Goal: Task Accomplishment & Management: Use online tool/utility

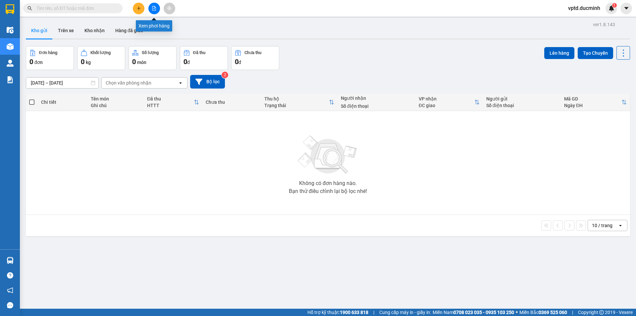
click at [154, 10] on icon "file-add" at bounding box center [154, 8] width 5 height 5
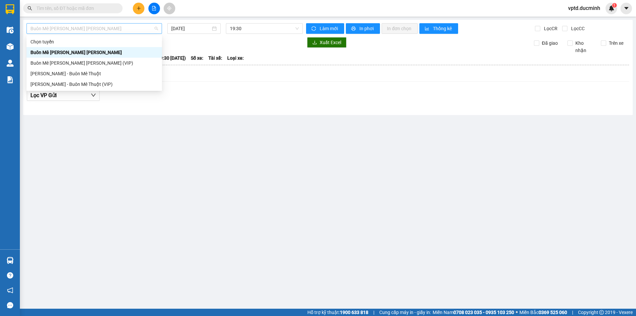
click at [129, 26] on span "Buôn Mê Thuột - Hồ Chí Minh" at bounding box center [94, 29] width 128 height 10
click at [95, 60] on div "Buôn Mê [PERSON_NAME] [PERSON_NAME] (VIP)" at bounding box center [94, 62] width 128 height 7
type input "[DATE]"
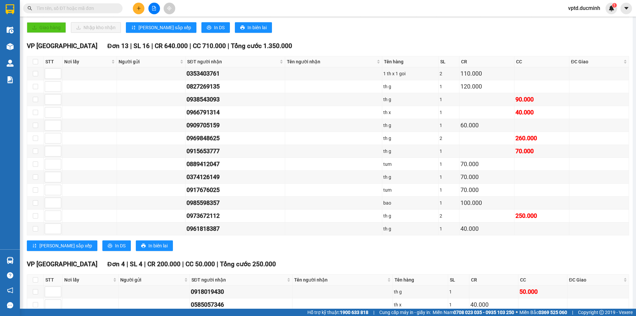
scroll to position [228, 0]
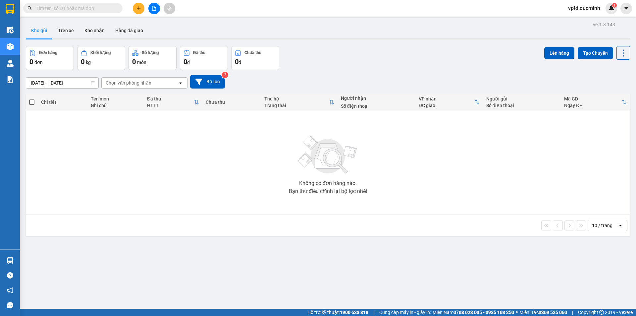
click at [155, 10] on icon "file-add" at bounding box center [154, 8] width 5 height 5
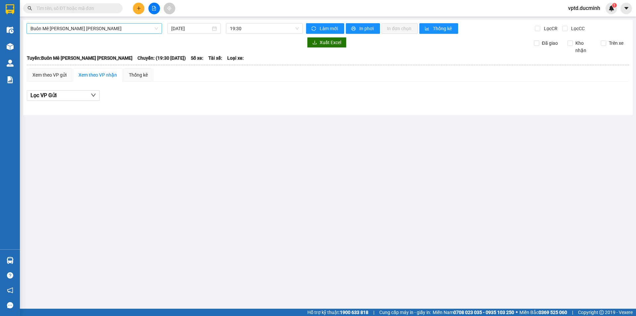
click at [132, 29] on span "Buôn Mê Thuột - Hồ Chí Minh" at bounding box center [94, 29] width 128 height 10
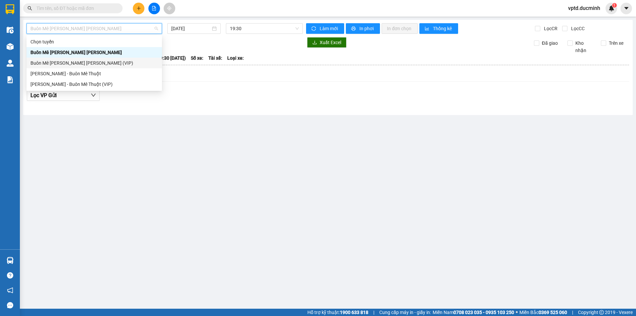
click at [82, 61] on div "Buôn Mê [PERSON_NAME] [PERSON_NAME] (VIP)" at bounding box center [94, 62] width 128 height 7
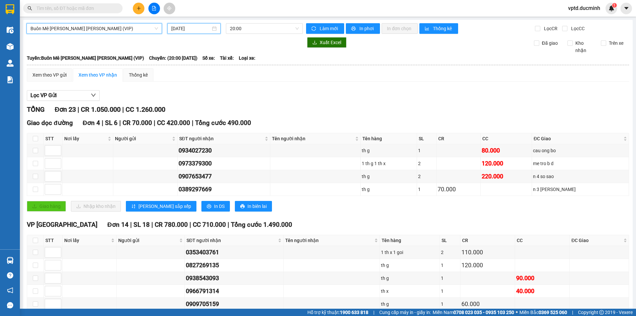
click at [188, 27] on input "[DATE]" at bounding box center [190, 28] width 39 height 7
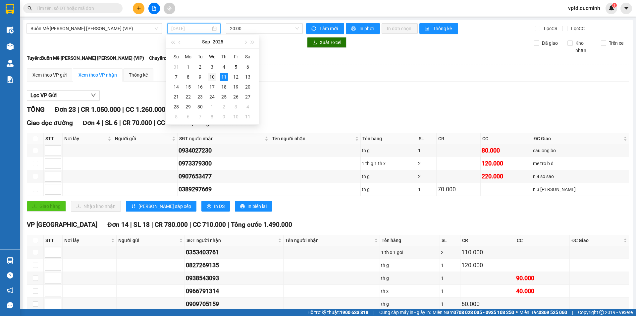
click at [214, 77] on div "10" at bounding box center [212, 77] width 8 height 8
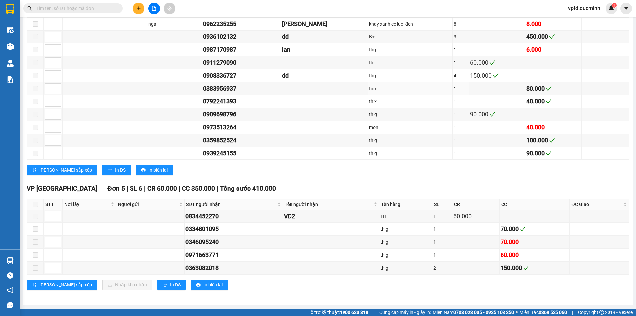
scroll to position [26, 0]
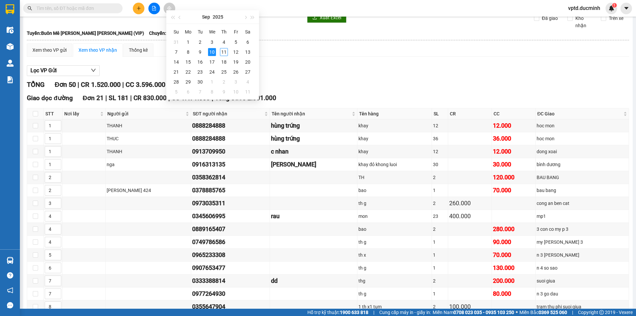
type input "10/09/2025"
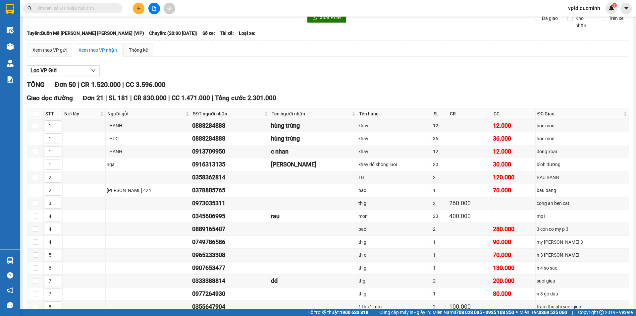
click at [287, 70] on div "Lọc VP Gửi" at bounding box center [328, 70] width 602 height 11
click at [60, 11] on input "text" at bounding box center [75, 8] width 78 height 7
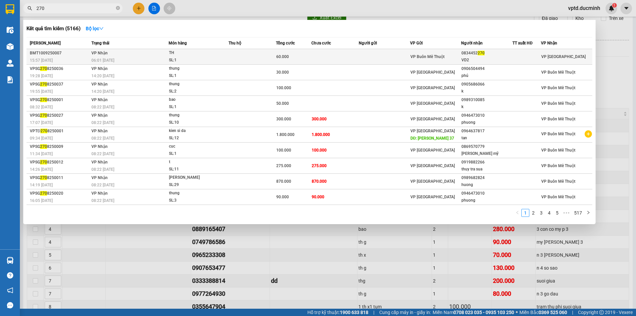
type input "270"
click at [468, 51] on div "0834452 270" at bounding box center [486, 53] width 51 height 7
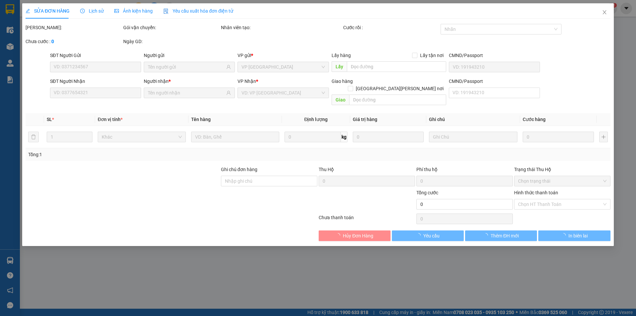
type input "0834452270"
type input "VD2"
type input "60.000"
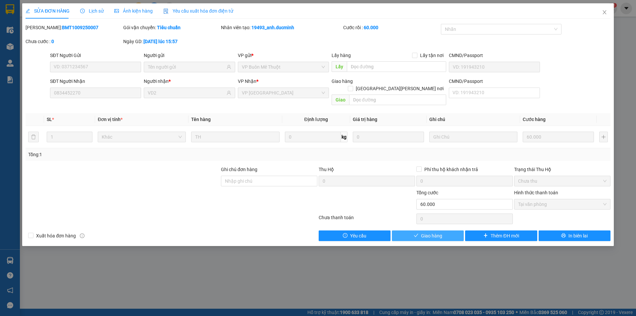
click at [432, 232] on span "Giao hàng" at bounding box center [431, 235] width 21 height 7
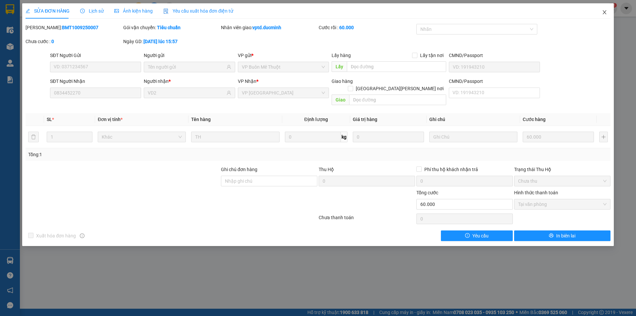
click at [606, 11] on icon "close" at bounding box center [605, 12] width 4 height 4
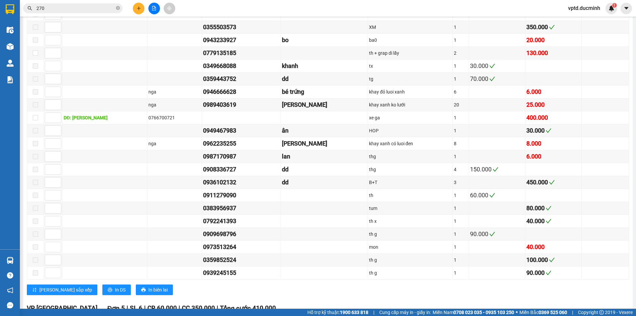
scroll to position [616, 0]
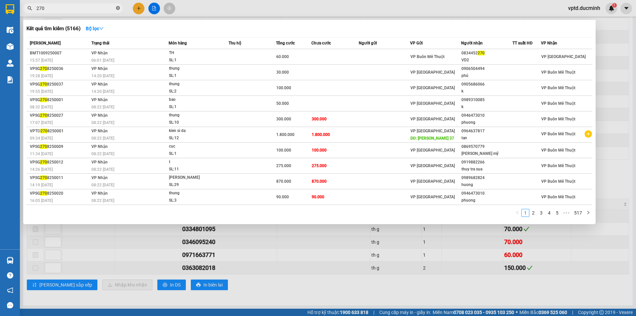
click at [116, 7] on icon "close-circle" at bounding box center [118, 8] width 4 height 4
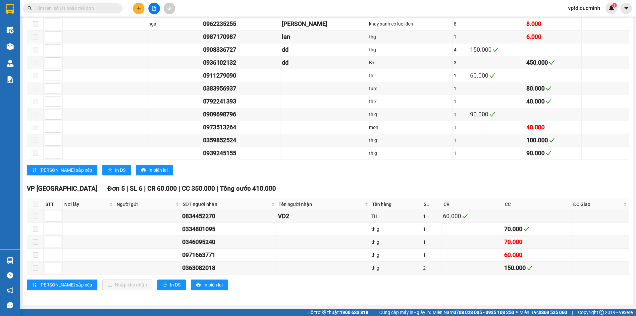
click at [46, 8] on input "text" at bounding box center [75, 8] width 78 height 7
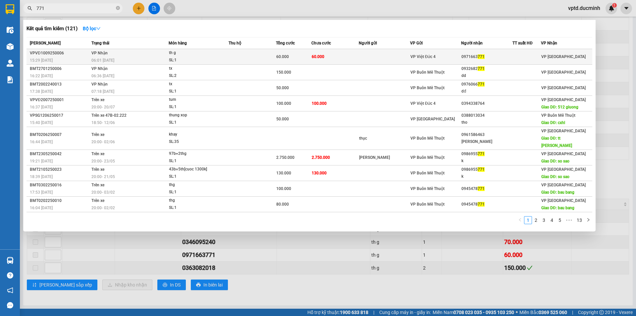
type input "771"
click at [474, 55] on div "0971663 771" at bounding box center [486, 56] width 51 height 7
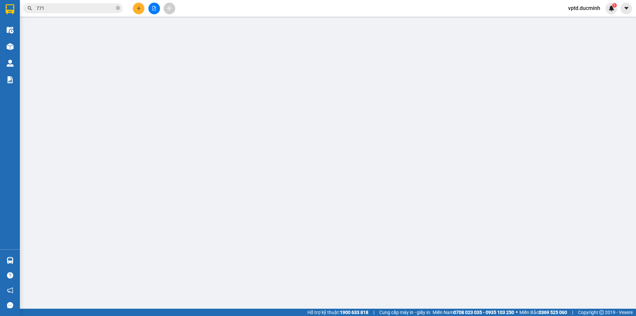
type input "0971663771"
type input "60.000"
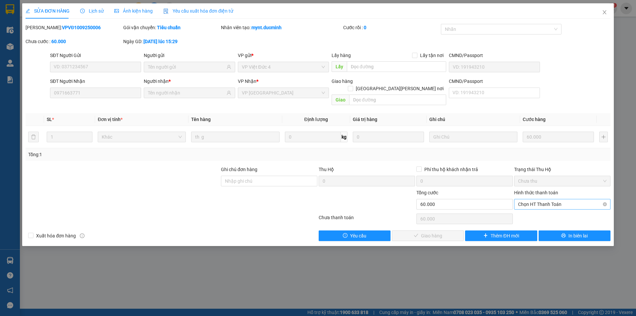
click at [537, 199] on span "Chọn HT Thanh Toán" at bounding box center [562, 204] width 88 height 10
click at [534, 211] on div "Tại văn phòng" at bounding box center [562, 209] width 88 height 7
type input "0"
click at [449, 232] on div "SỬA ĐƠN HÀNG Lịch sử Ảnh kiện hàng Yêu cầu xuất hóa đơn điện tử Total Paid Fee …" at bounding box center [318, 124] width 592 height 242
click at [449, 232] on button "Giao hàng" at bounding box center [428, 235] width 72 height 11
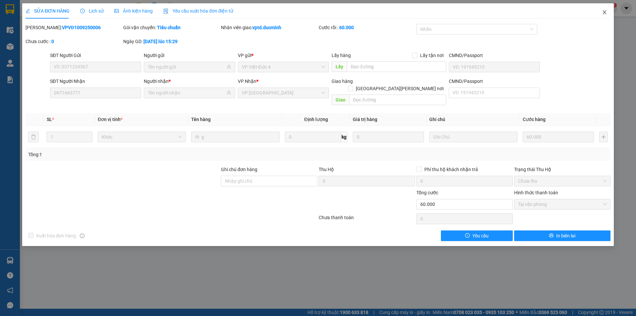
click at [603, 9] on span "Close" at bounding box center [604, 12] width 19 height 19
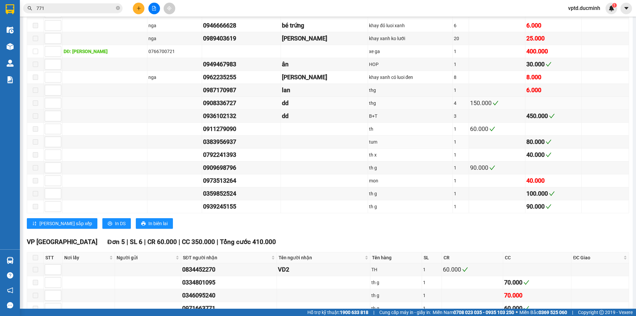
scroll to position [616, 0]
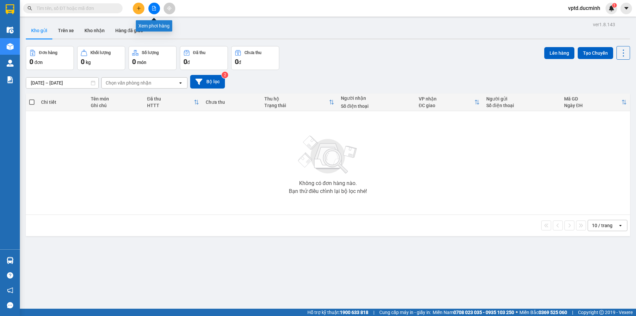
click at [151, 6] on button at bounding box center [154, 9] width 12 height 12
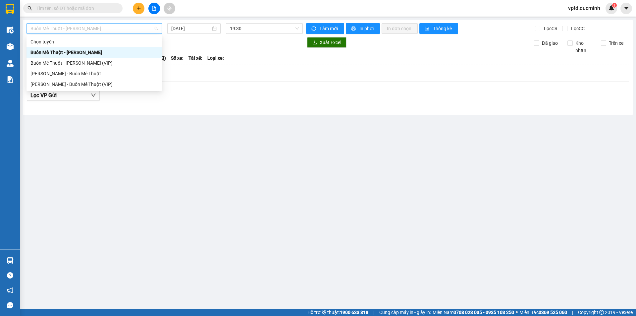
click at [137, 33] on span "Buôn Mê Thuột - Hồ Chí Minh" at bounding box center [94, 29] width 128 height 10
click at [95, 60] on div "Buôn Mê [PERSON_NAME] [PERSON_NAME] (VIP)" at bounding box center [94, 62] width 128 height 7
type input "[DATE]"
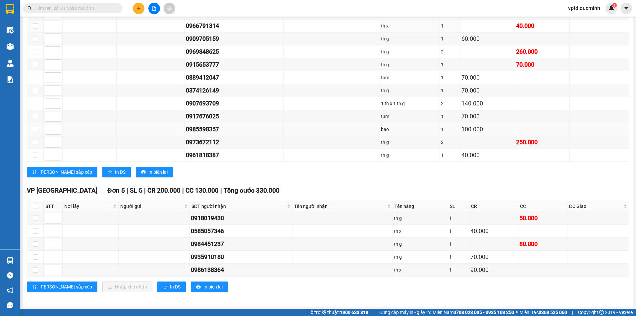
scroll to position [267, 0]
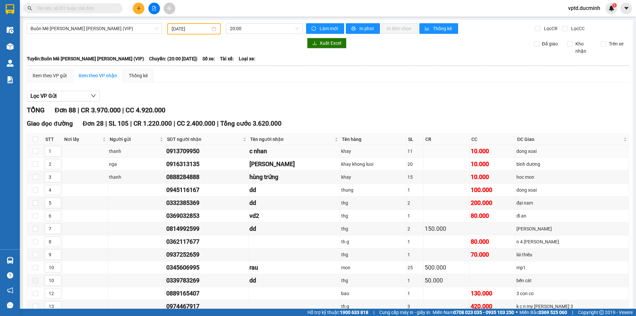
type input "[DATE]"
